Goal: Transaction & Acquisition: Obtain resource

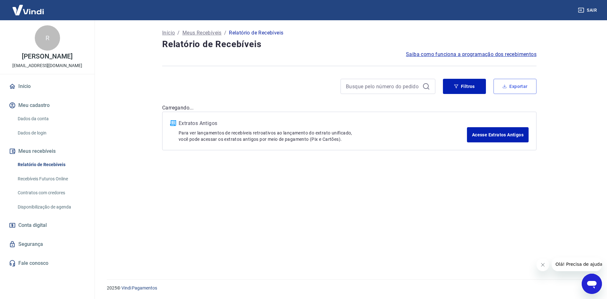
click at [513, 82] on button "Exportar" at bounding box center [514, 86] width 43 height 15
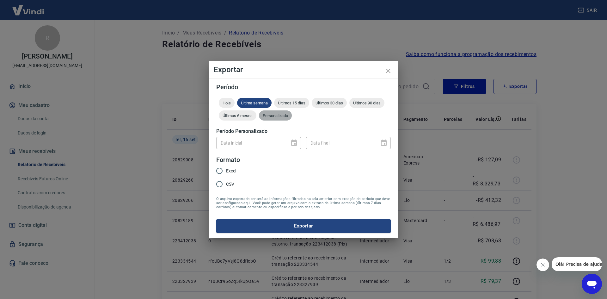
click at [277, 117] on span "Personalizado" at bounding box center [275, 115] width 33 height 5
click at [294, 145] on icon "Choose date" at bounding box center [294, 142] width 6 height 6
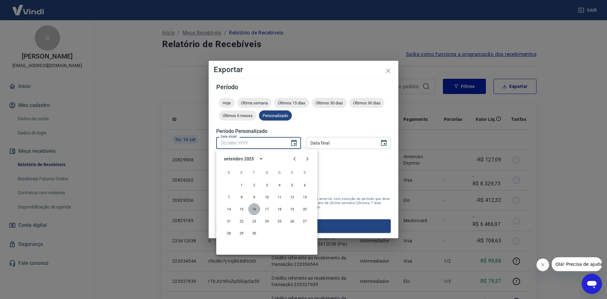
click at [255, 209] on button "16" at bounding box center [253, 208] width 11 height 11
type input "16/09/2025"
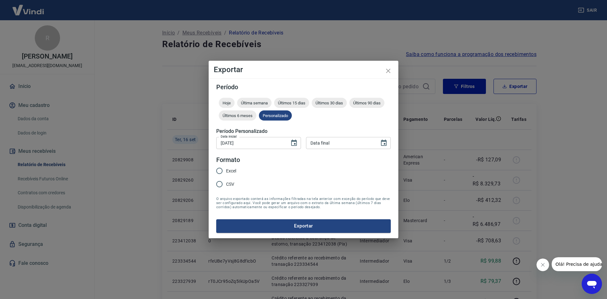
click at [255, 208] on div "1 2 3 4 5 6 7 8 9 10 11 12 13 14 15 16 17 18 19 20 21 22 23 24 25 26 27 28 29 30" at bounding box center [267, 187] width 76 height 43
click at [389, 142] on button "Choose date" at bounding box center [383, 143] width 13 height 13
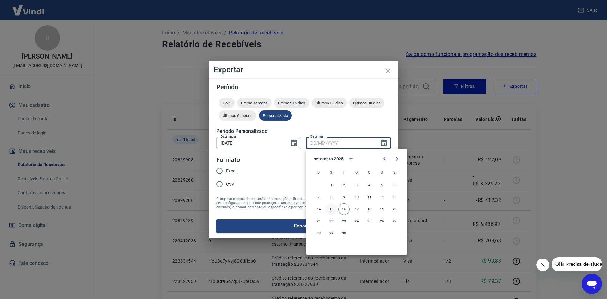
drag, startPoint x: 346, startPoint y: 210, endPoint x: 332, endPoint y: 204, distance: 14.7
click at [346, 210] on button "16" at bounding box center [343, 208] width 11 height 11
type input "16/09/2025"
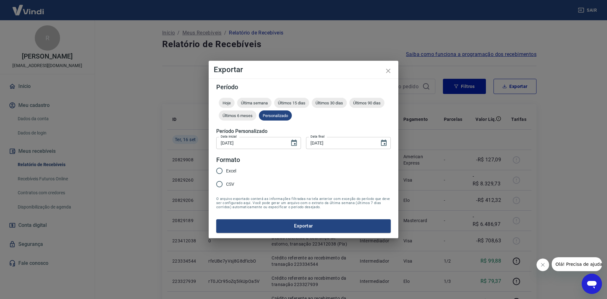
click at [229, 186] on span "CSV" at bounding box center [230, 184] width 8 height 7
click at [226, 186] on input "CSV" at bounding box center [219, 183] width 13 height 13
radio input "true"
drag, startPoint x: 310, startPoint y: 223, endPoint x: 205, endPoint y: 166, distance: 119.5
click at [202, 169] on div "Exportar Período Hoje Última semana Últimos 15 dias Últimos 30 dias Últimos 90 …" at bounding box center [303, 149] width 607 height 299
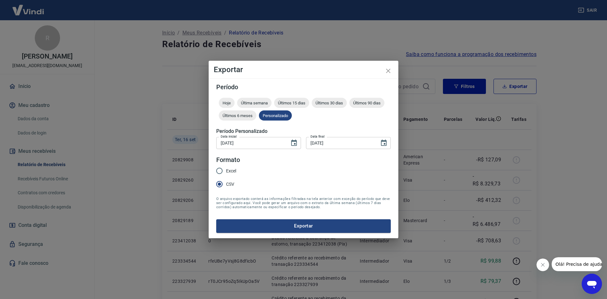
click at [225, 169] on input "Excel" at bounding box center [219, 170] width 13 height 13
radio input "true"
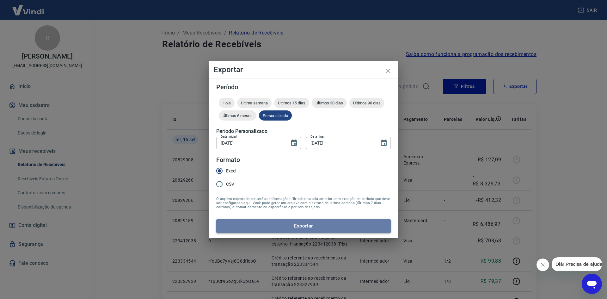
click at [304, 222] on button "Exportar" at bounding box center [303, 225] width 175 height 13
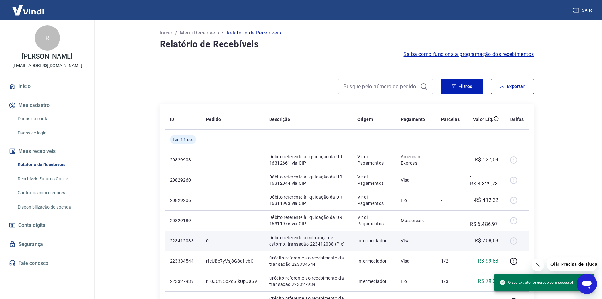
drag, startPoint x: 380, startPoint y: 269, endPoint x: 389, endPoint y: 232, distance: 38.1
click at [382, 263] on td "Intermediador" at bounding box center [374, 261] width 44 height 20
